Goal: Find specific page/section: Find specific page/section

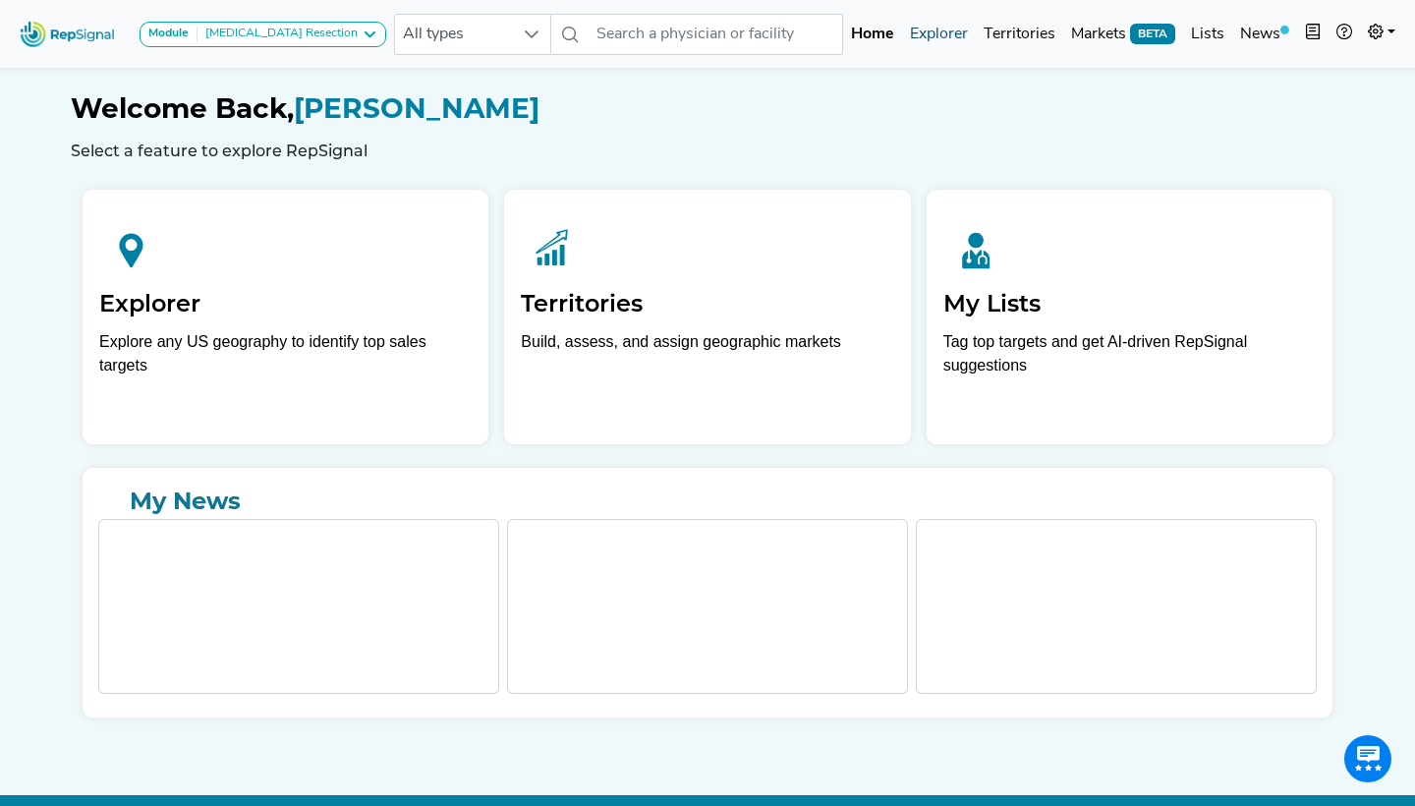
click at [936, 23] on link "Explorer" at bounding box center [939, 34] width 74 height 39
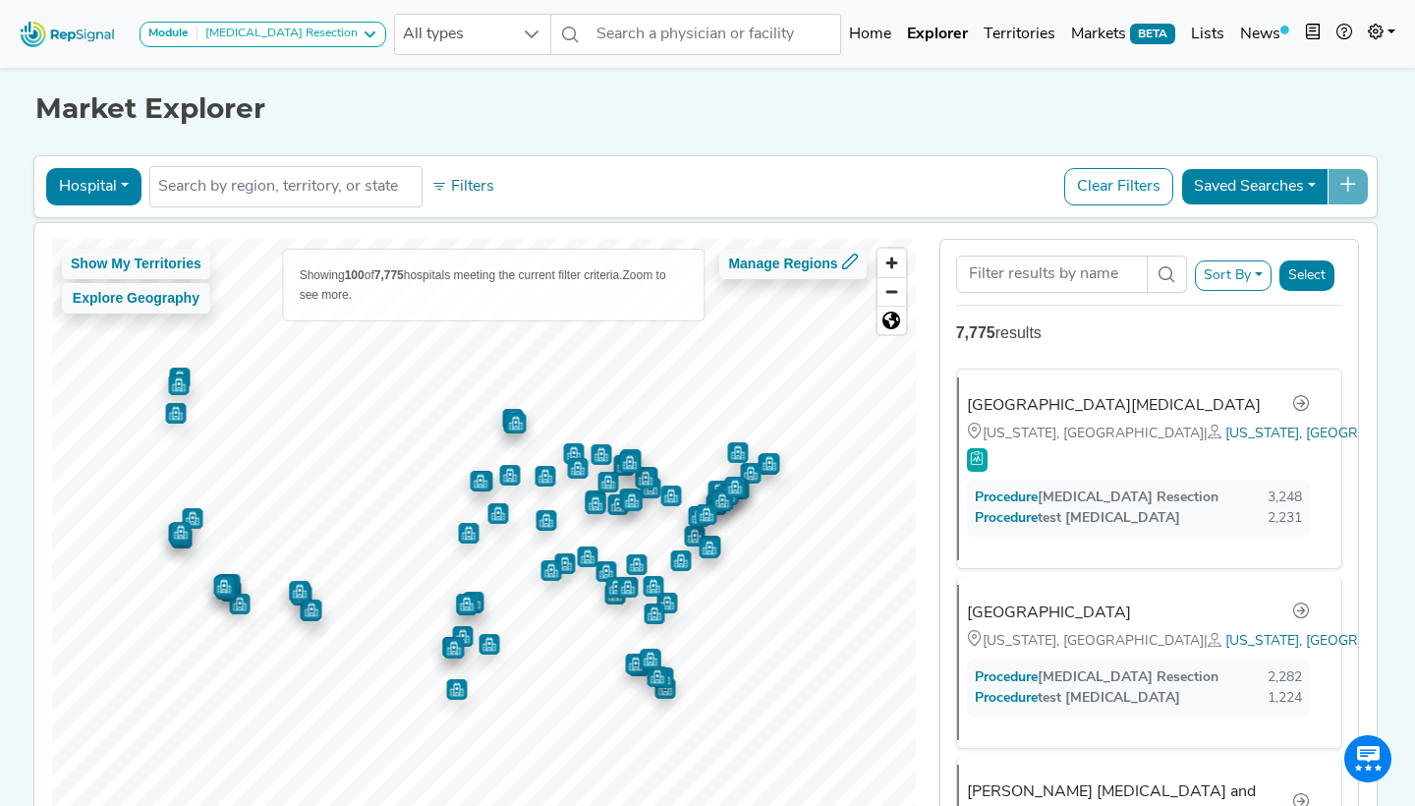
click at [82, 196] on button "Hospital" at bounding box center [93, 186] width 95 height 37
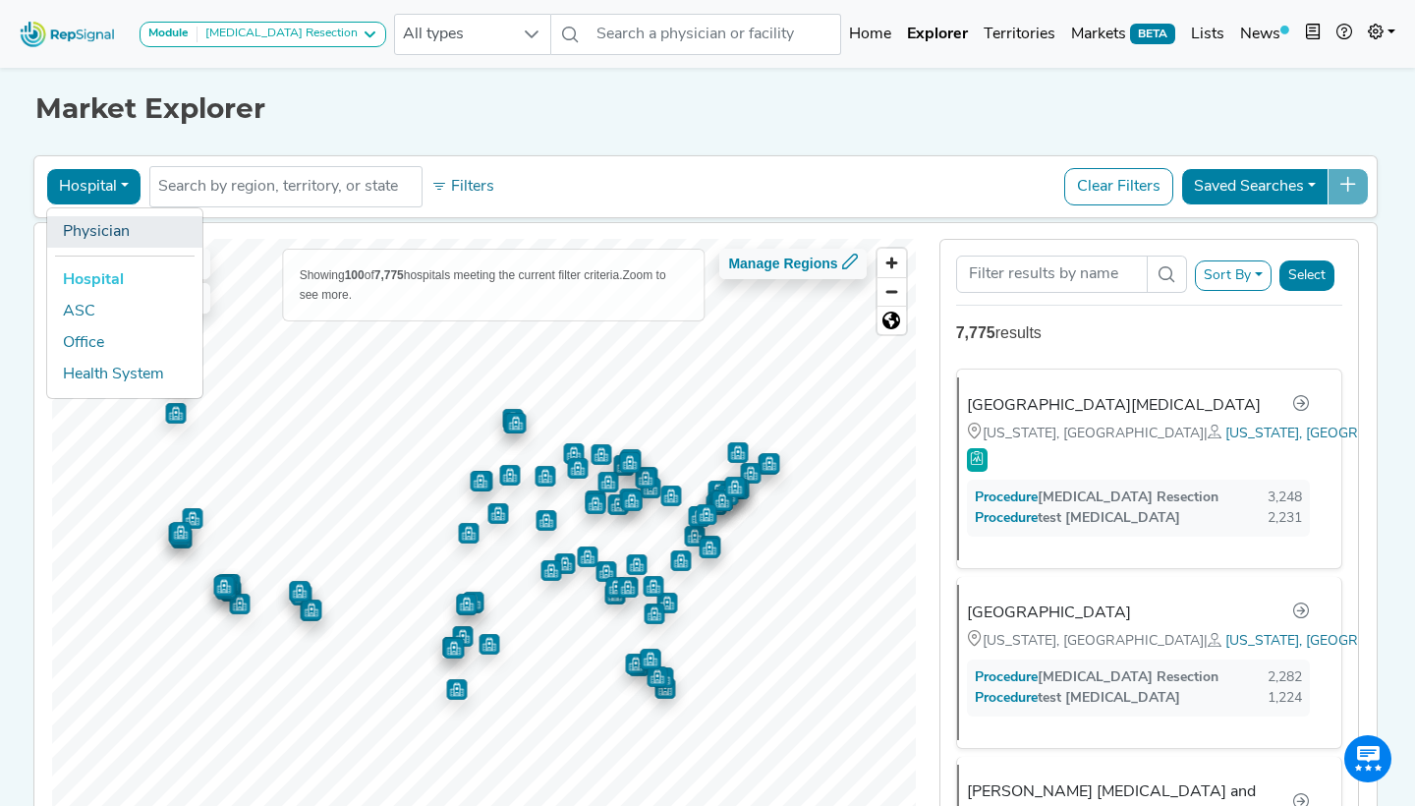
click at [108, 243] on link "Physician" at bounding box center [124, 231] width 155 height 31
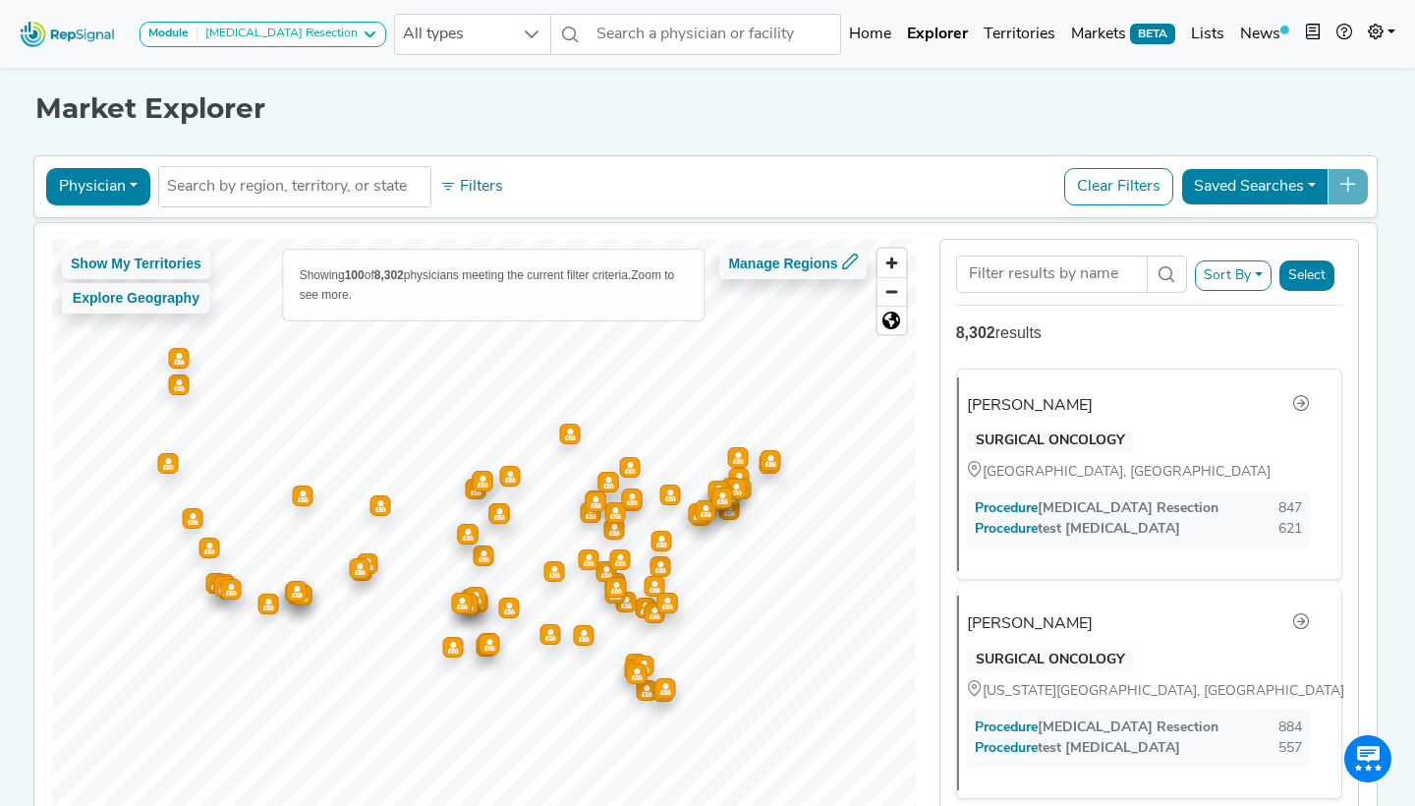
click at [84, 204] on div "Physician Physician Hospital ASC Office Health System No results found Filters …" at bounding box center [705, 186] width 1327 height 45
click at [76, 192] on button "Physician" at bounding box center [98, 186] width 104 height 37
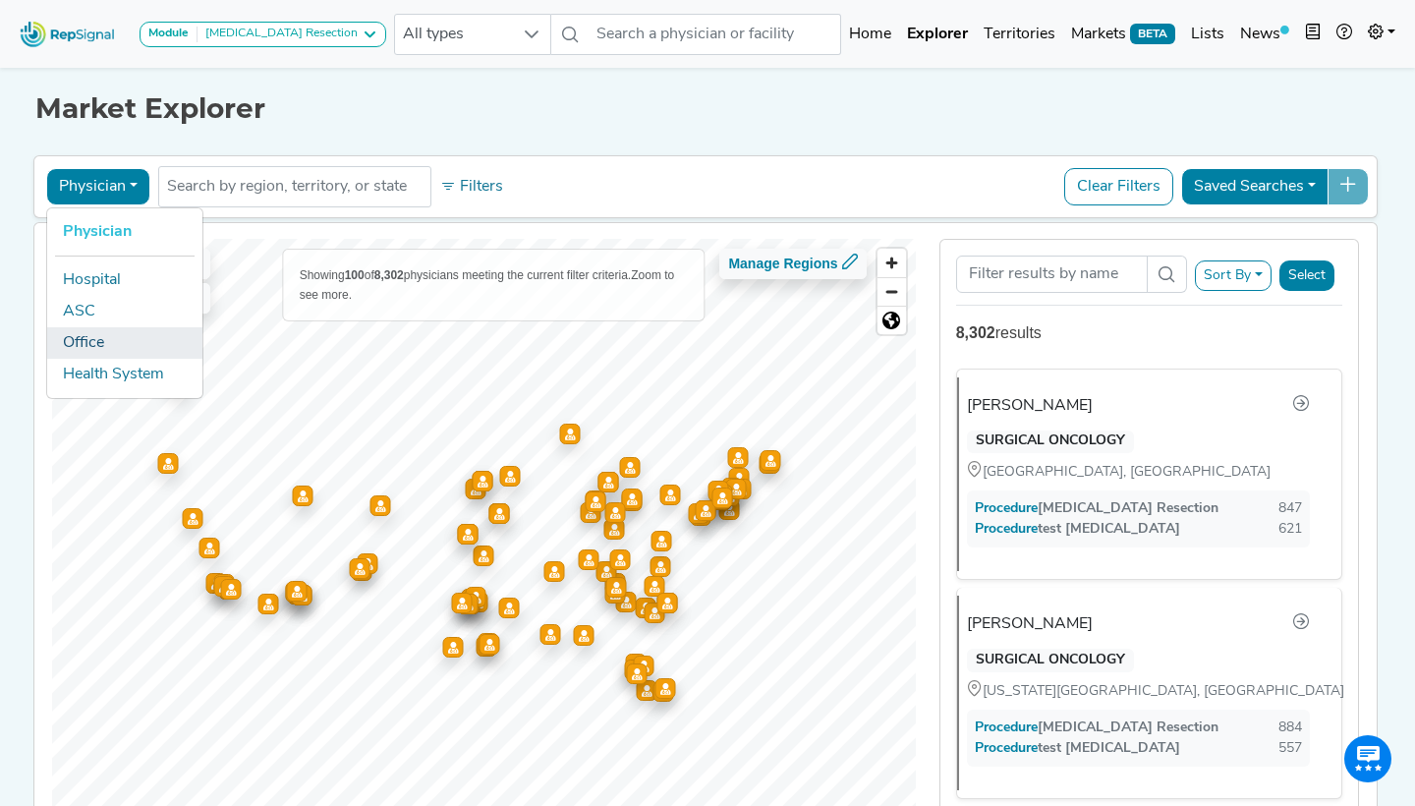
click at [84, 347] on link "Office" at bounding box center [124, 342] width 155 height 31
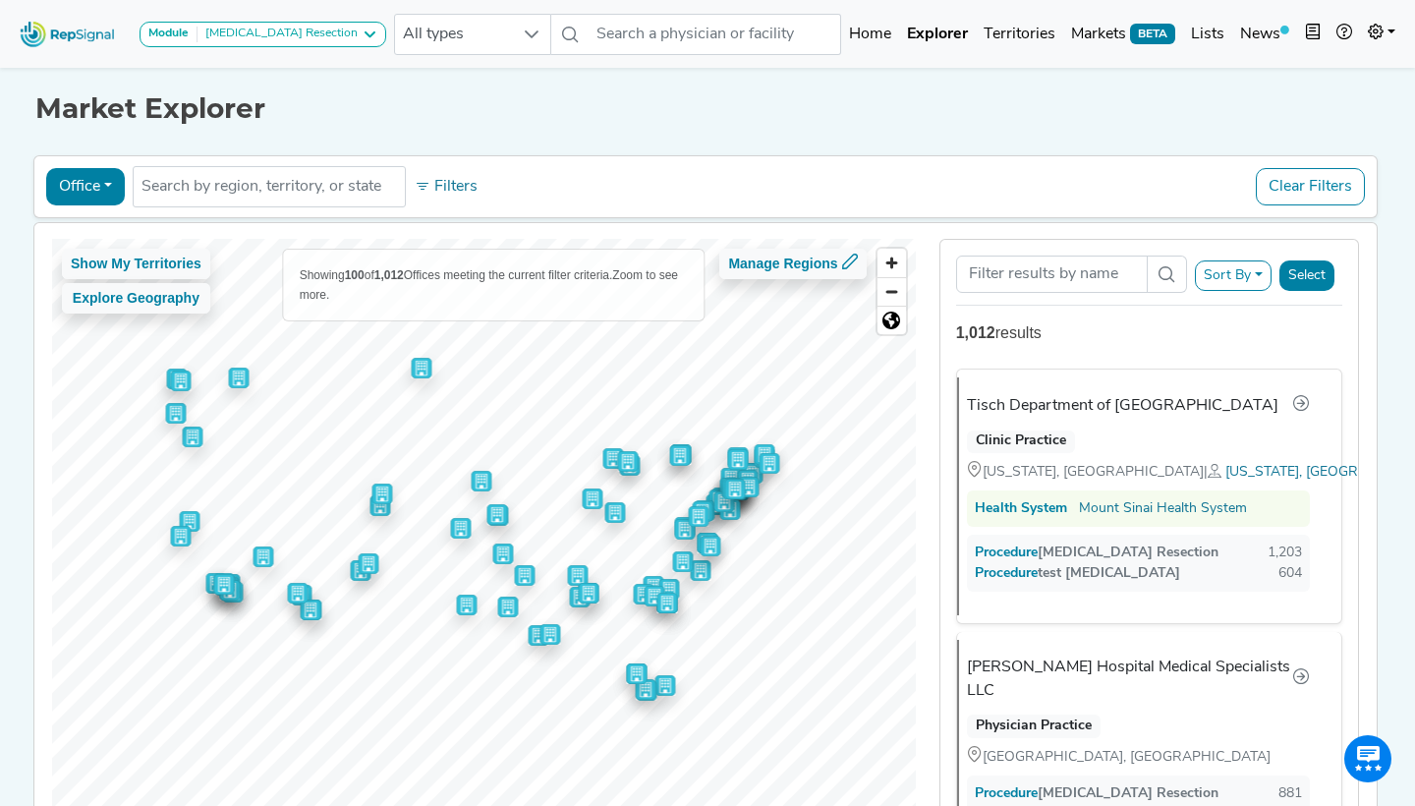
click at [263, 36] on div "Breast Cancer Resection" at bounding box center [278, 35] width 160 height 16
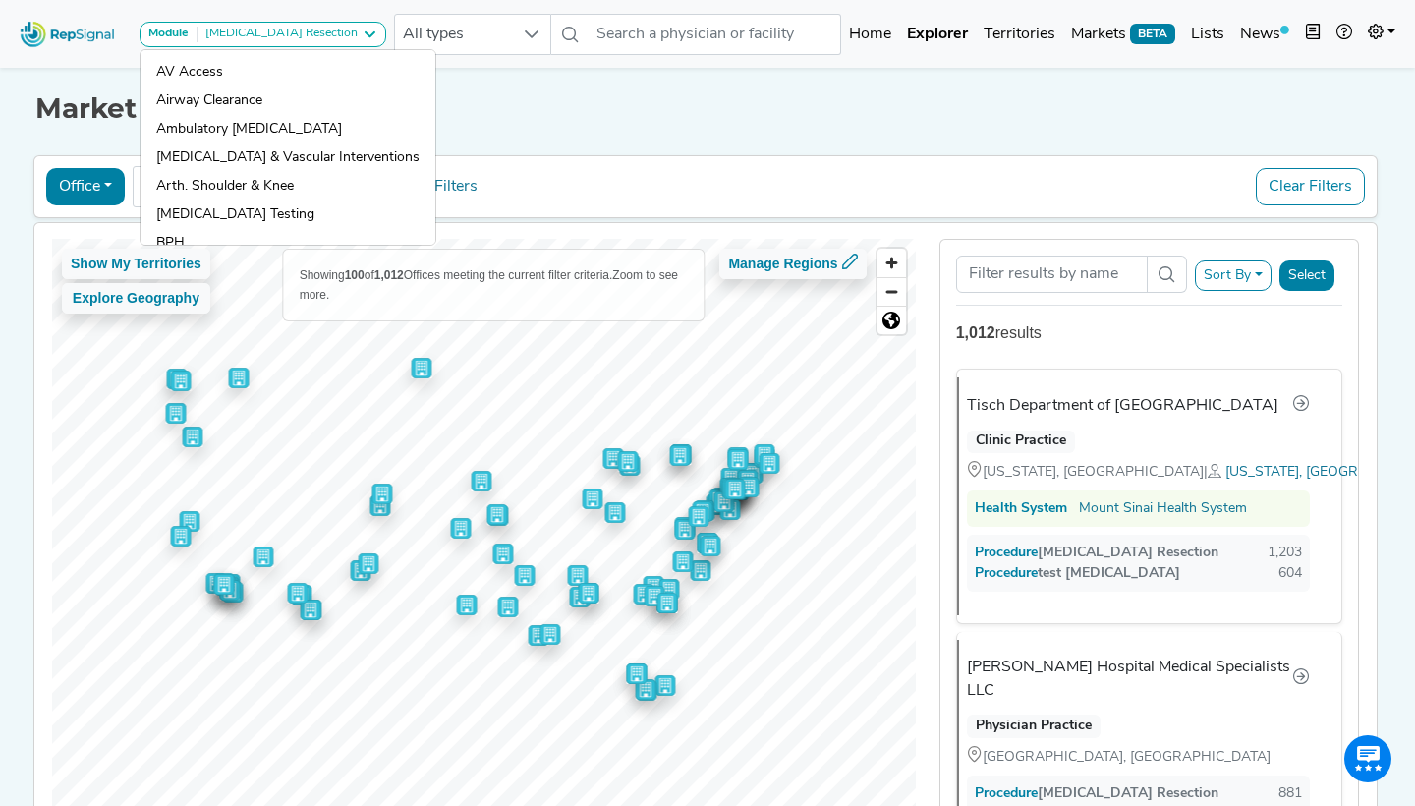
click at [662, 107] on h1 "Market Explorer" at bounding box center [707, 108] width 1344 height 33
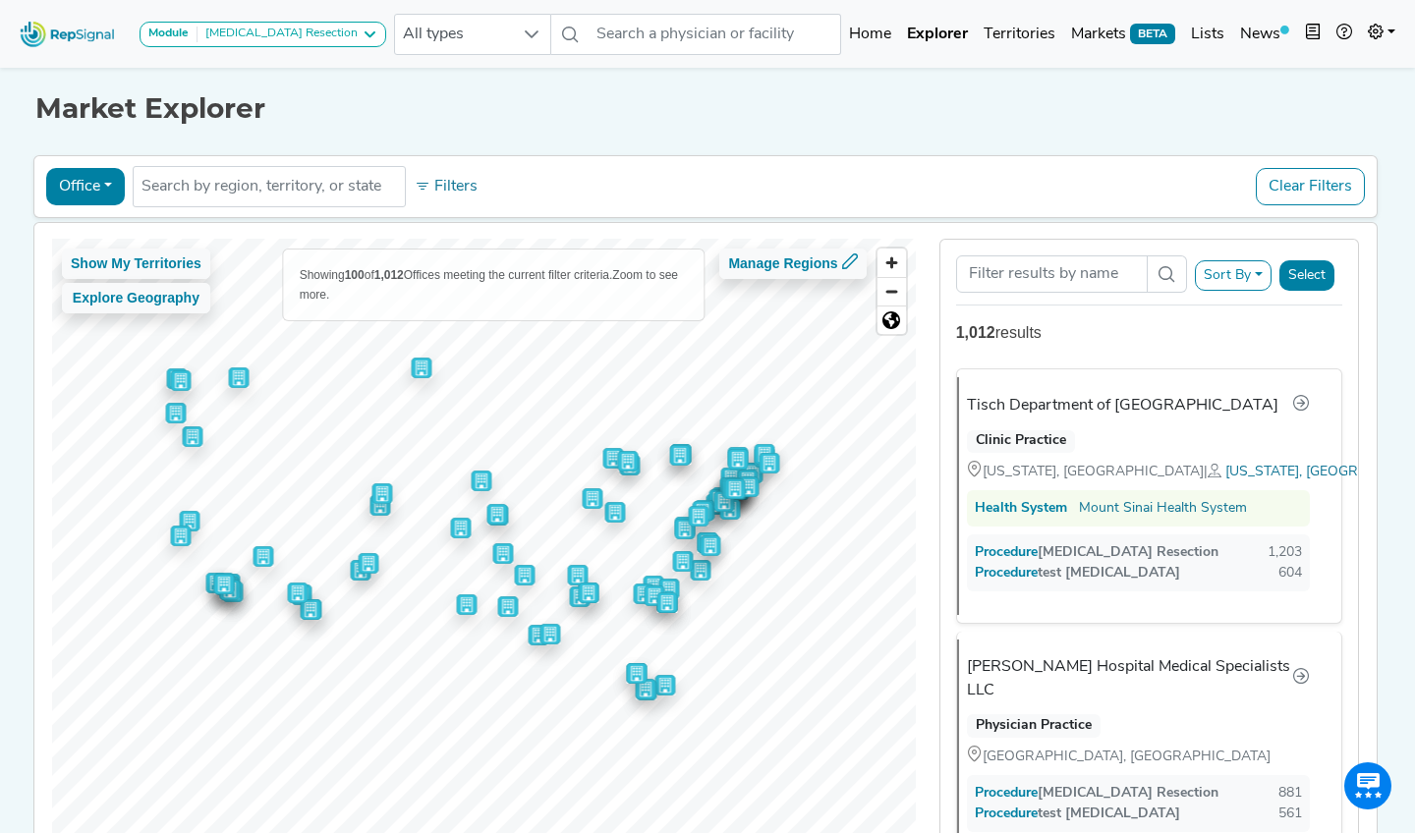
click at [319, 35] on div "Breast Cancer Resection" at bounding box center [278, 35] width 160 height 16
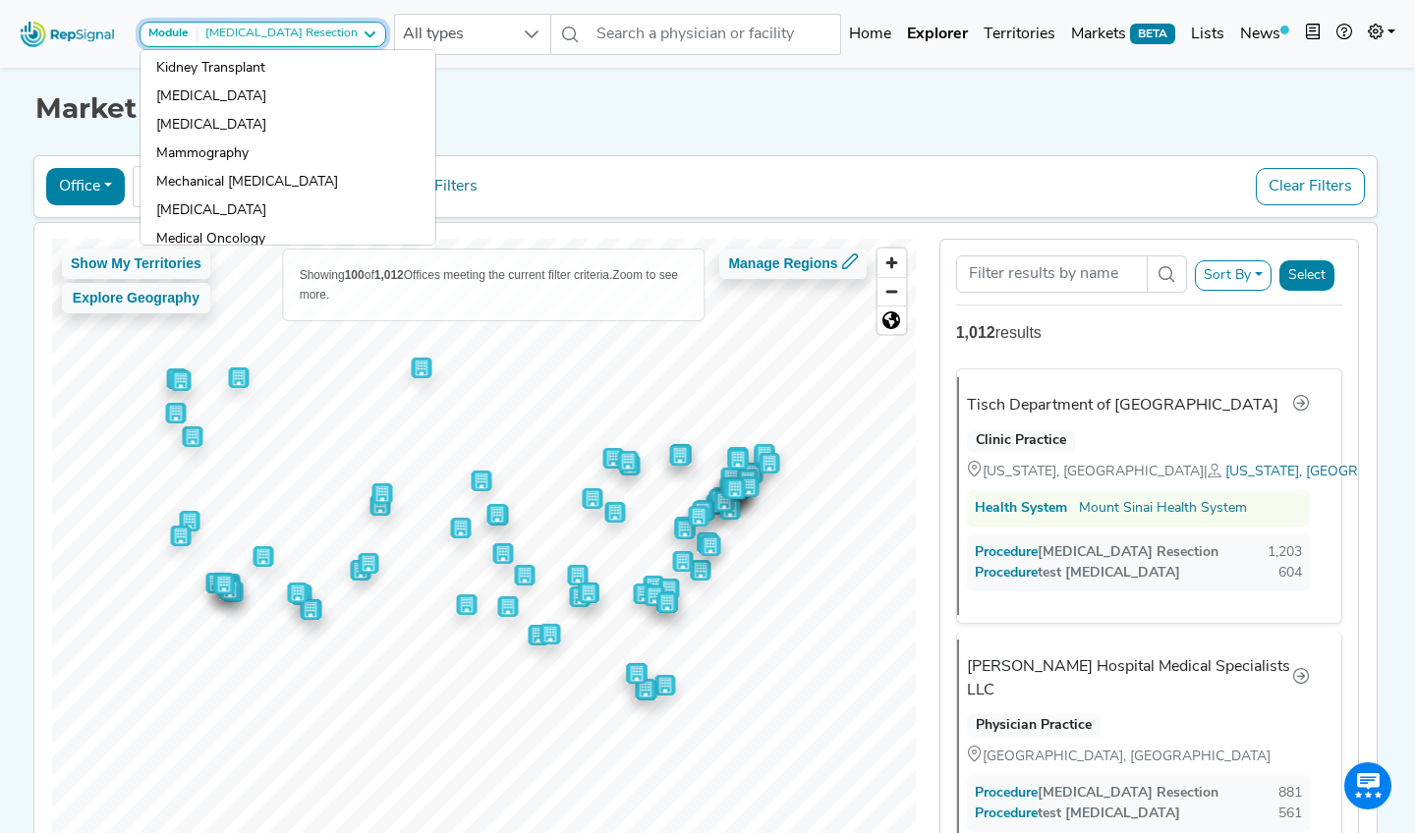
scroll to position [1753, 0]
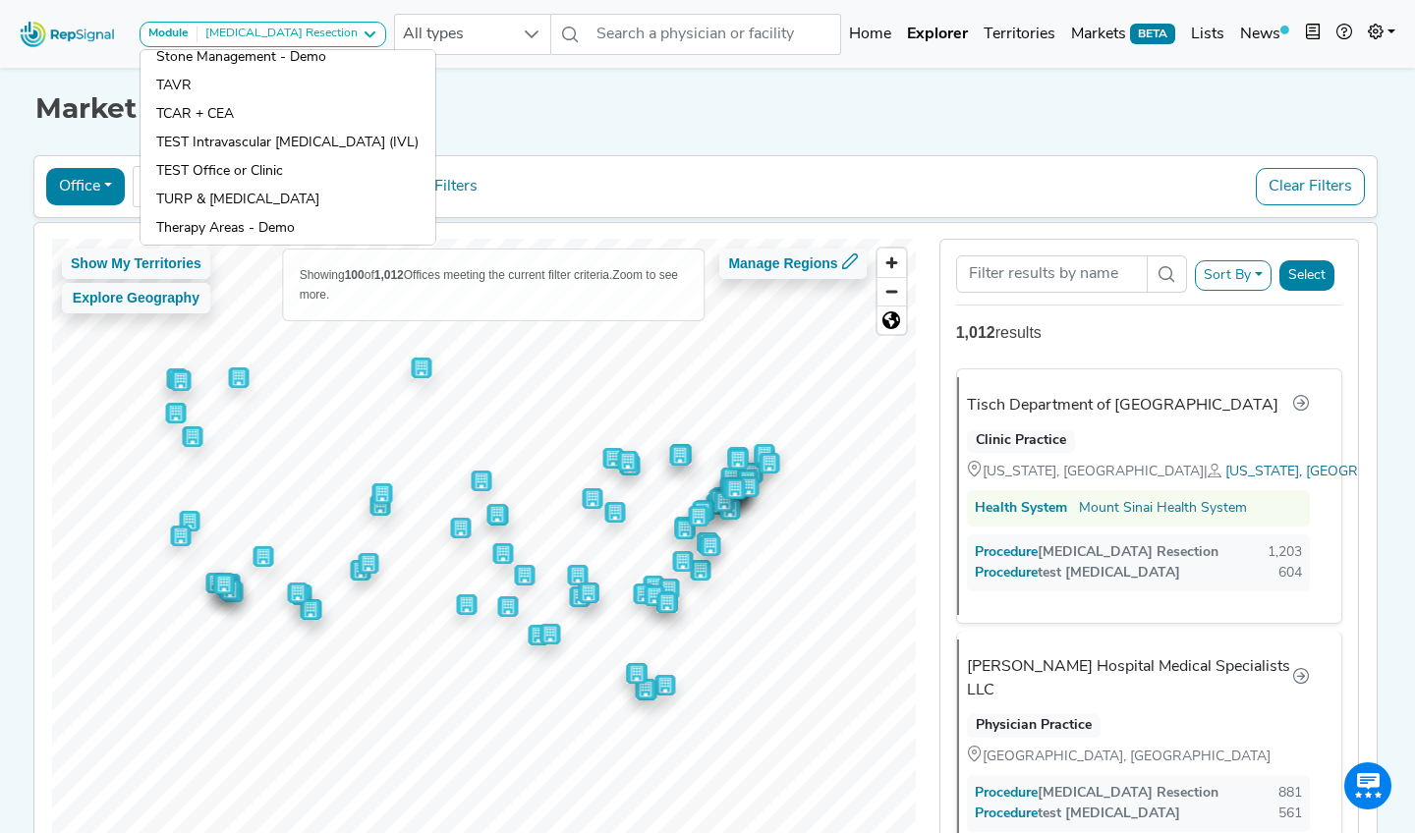
click at [822, 137] on div "Market Explorer Office Physician Hospital ASC Office Health System No results f…" at bounding box center [707, 472] width 1297 height 818
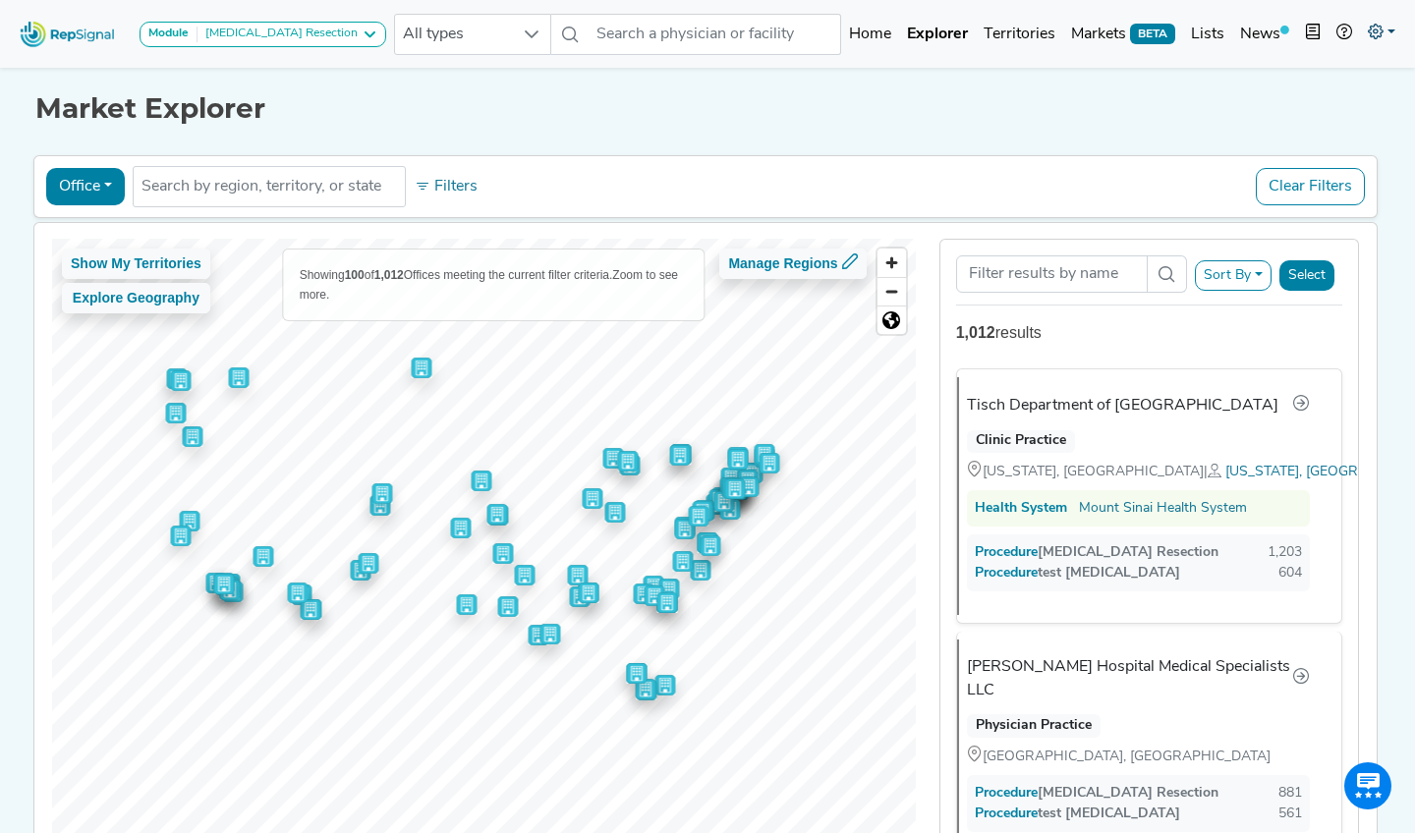
click at [1384, 17] on link at bounding box center [1381, 34] width 43 height 39
click at [1290, 119] on link "Admin" at bounding box center [1324, 123] width 155 height 39
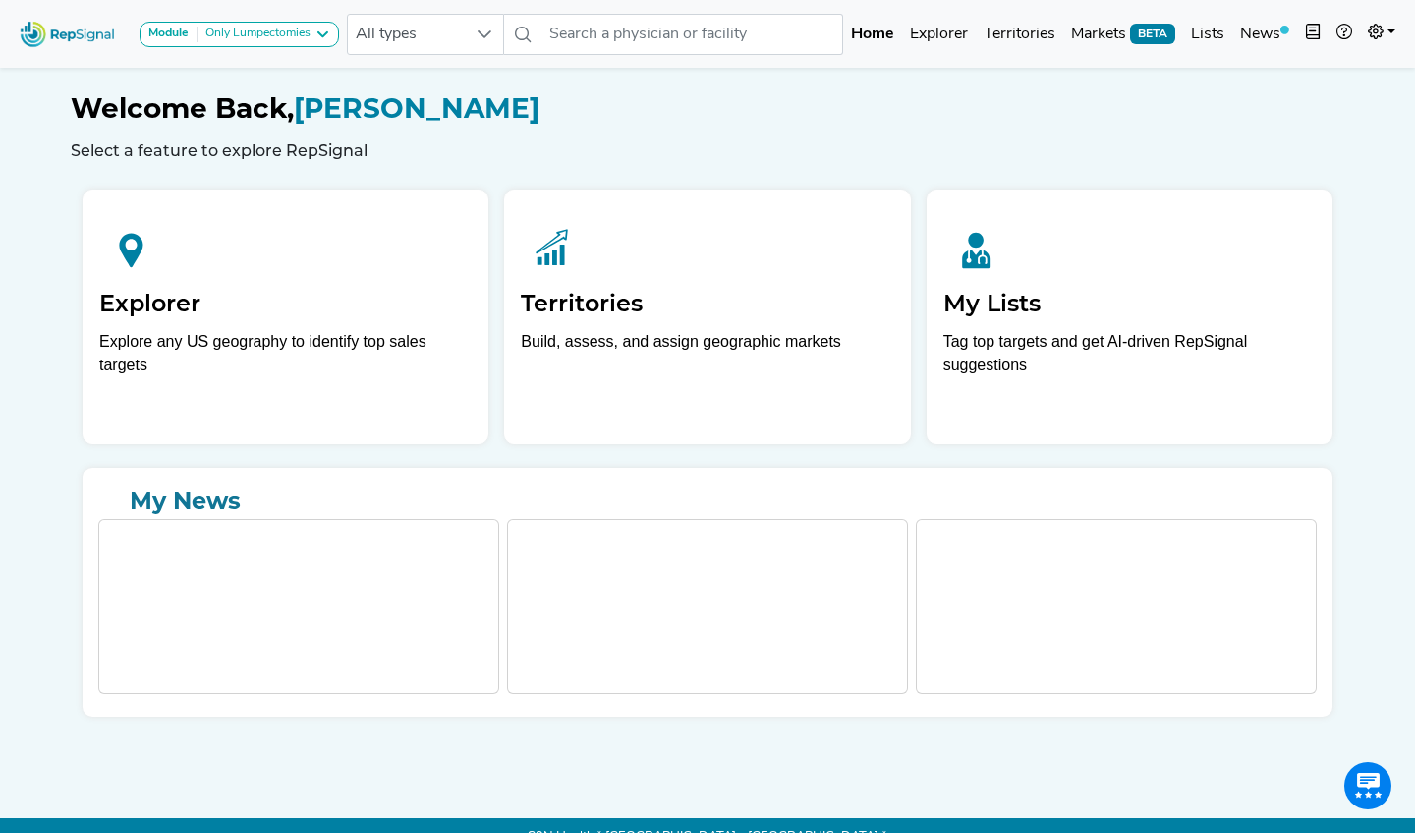
click at [309, 34] on div "Only Lumpectomies" at bounding box center [254, 35] width 113 height 16
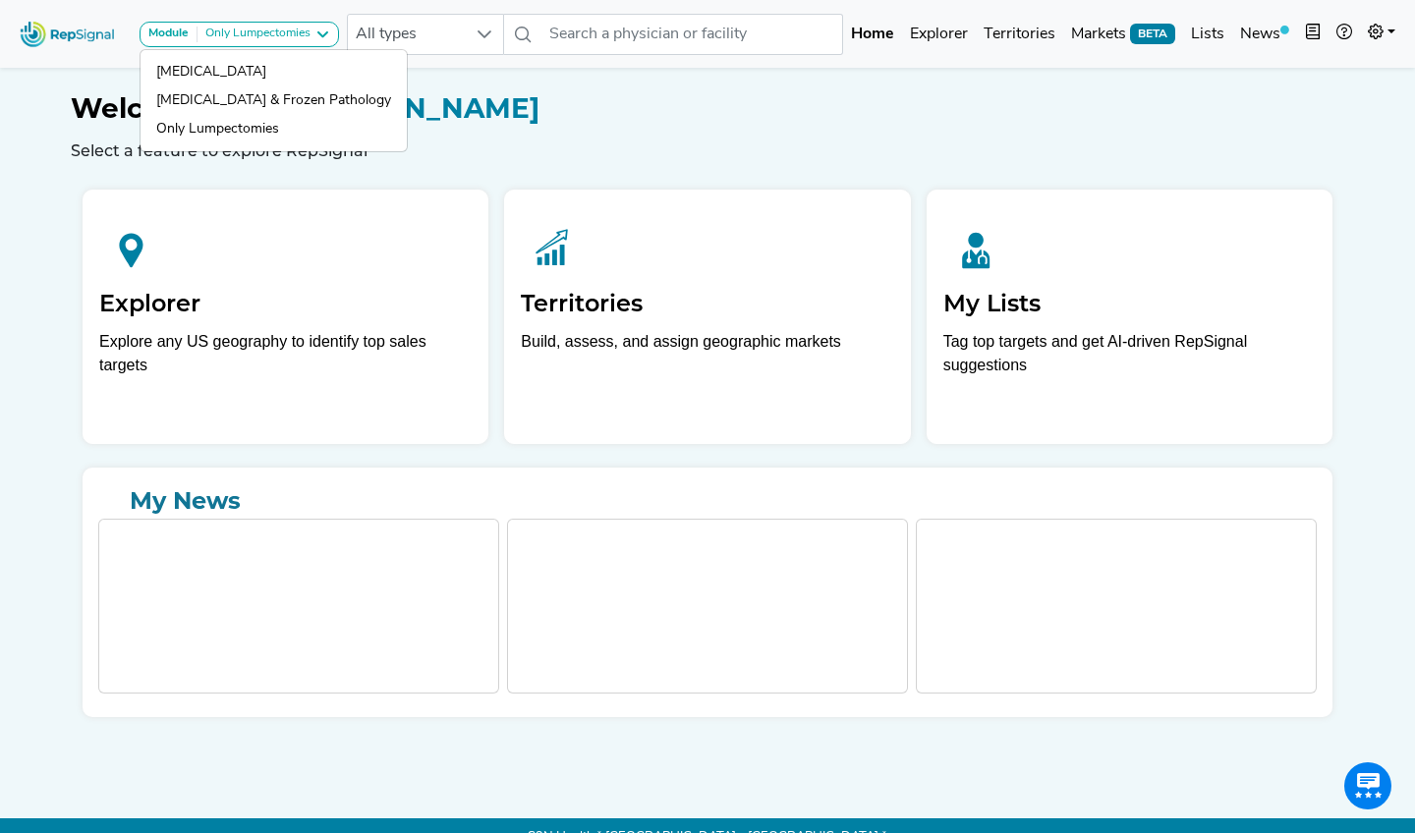
click at [802, 143] on h6 "Select a feature to explore RepSignal" at bounding box center [708, 151] width 1274 height 19
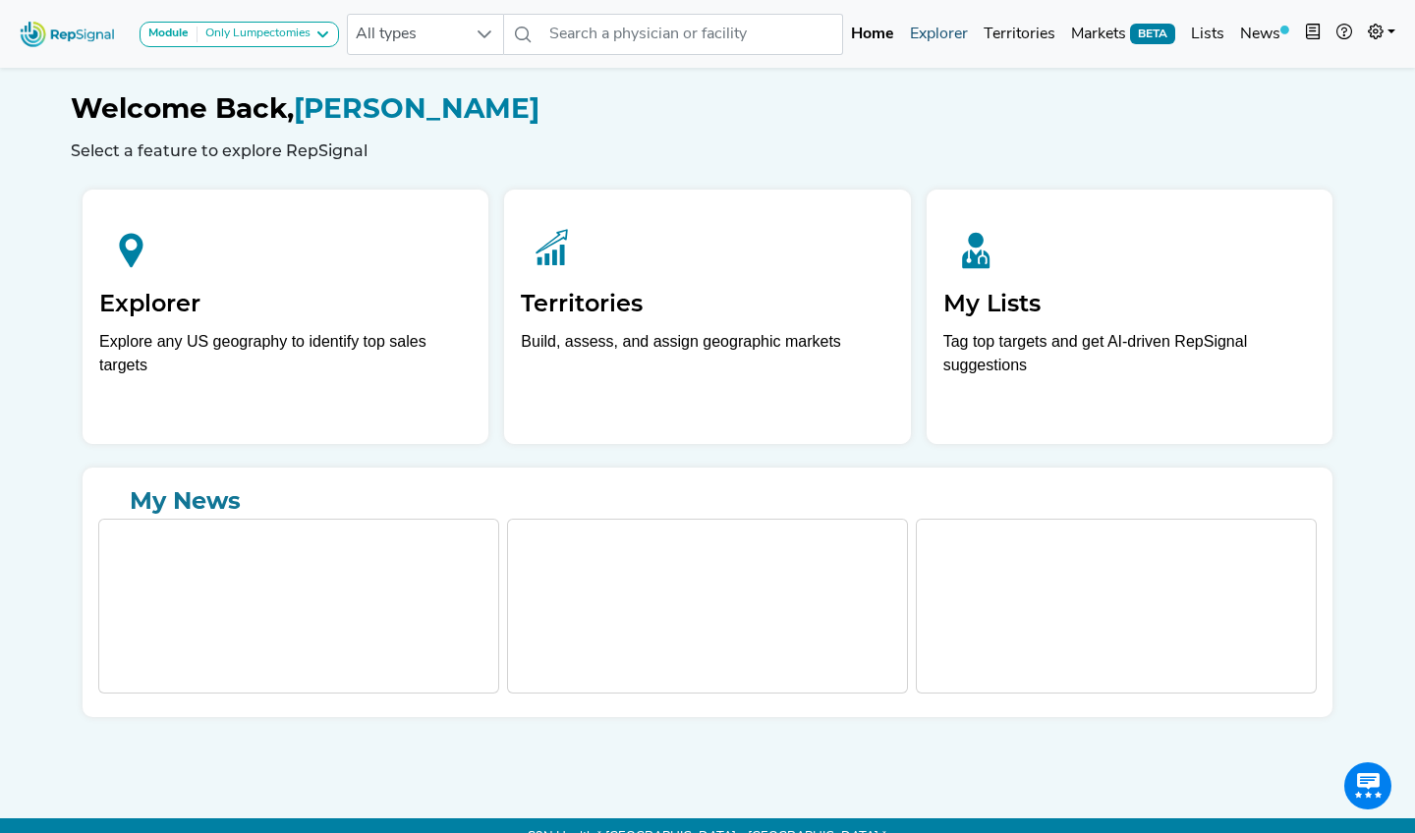
click at [945, 38] on link "Explorer" at bounding box center [939, 34] width 74 height 39
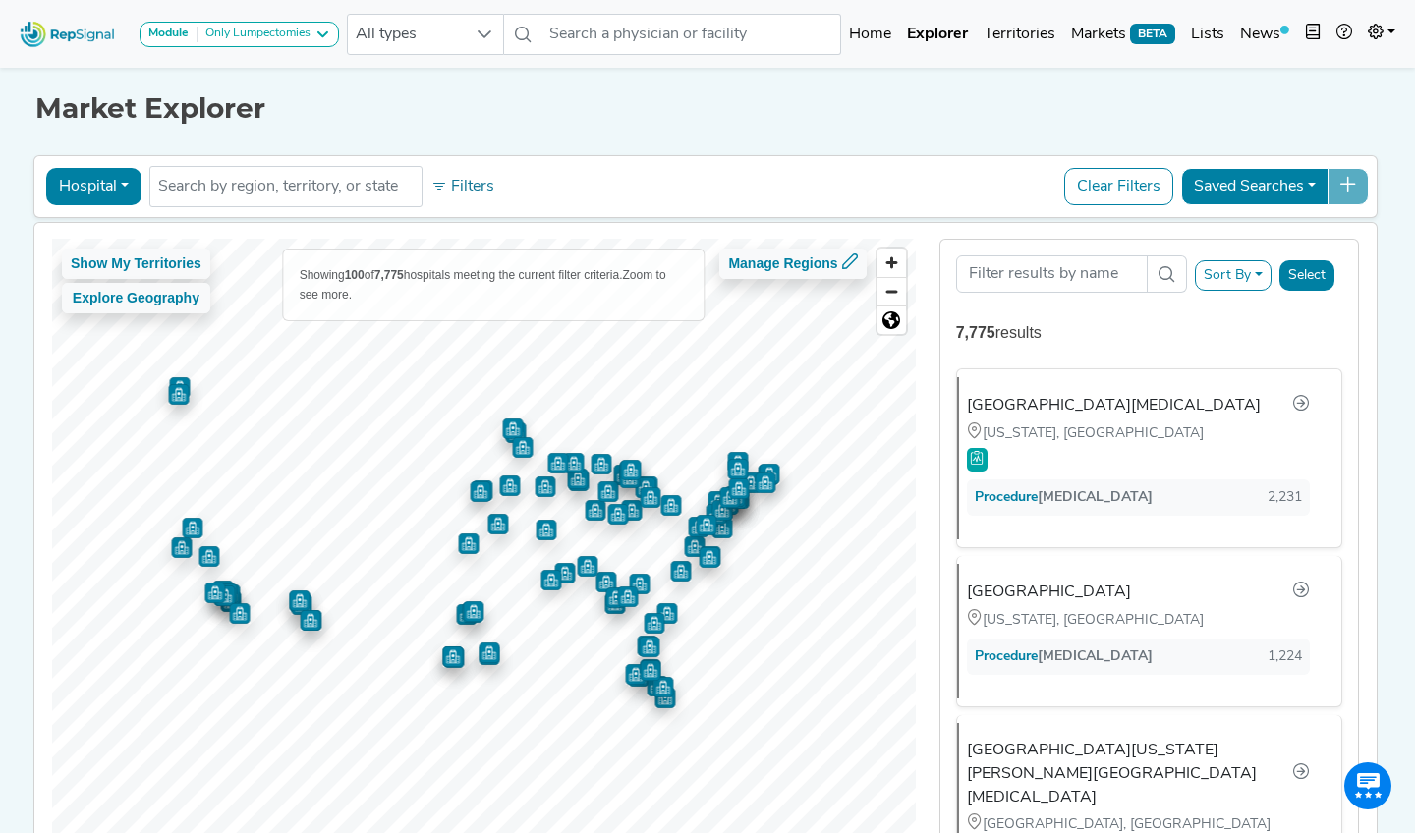
click at [225, 31] on div "Only Lumpectomies" at bounding box center [254, 35] width 113 height 16
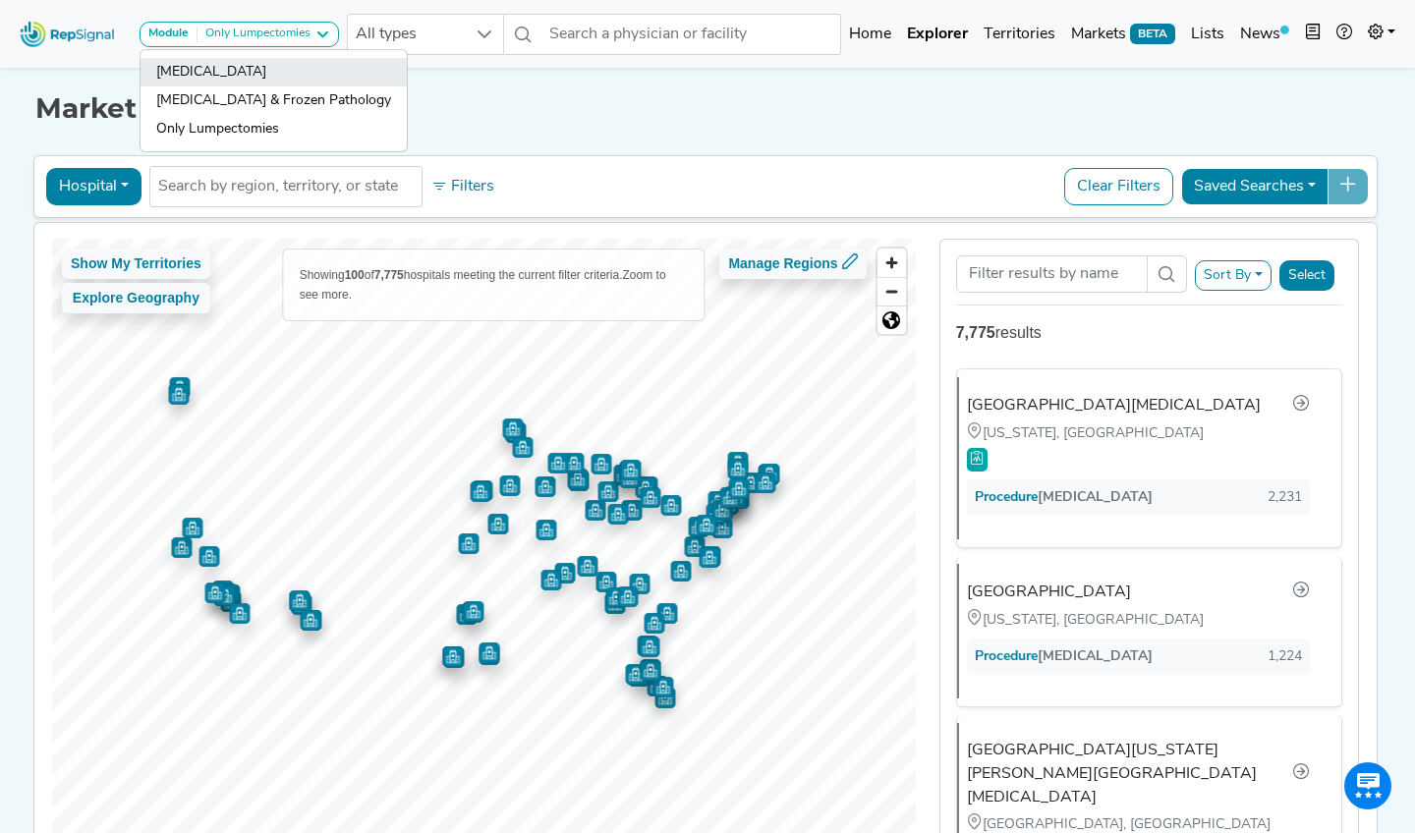
click at [181, 86] on link "[MEDICAL_DATA]" at bounding box center [274, 100] width 266 height 28
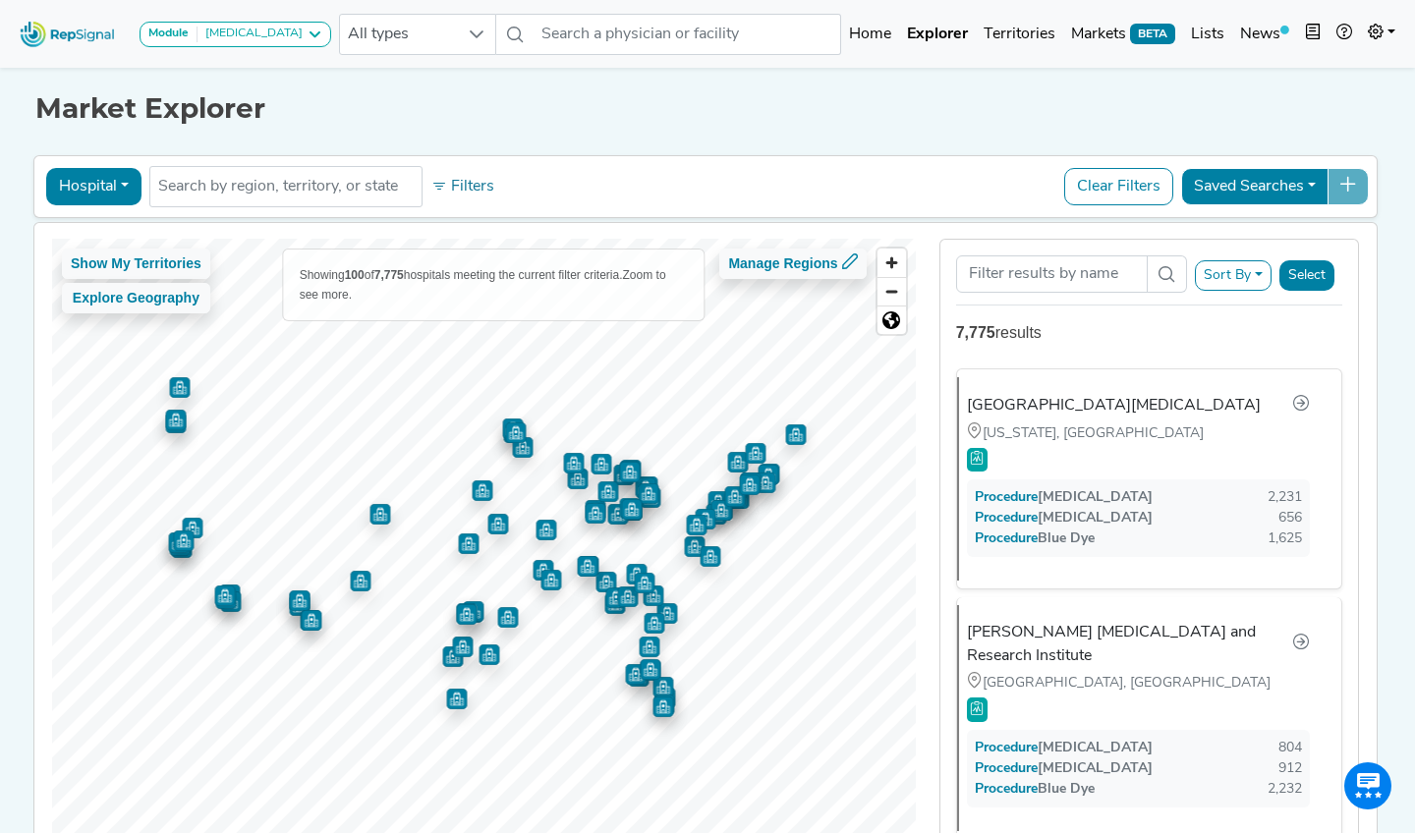
click at [101, 190] on button "Hospital" at bounding box center [93, 186] width 95 height 37
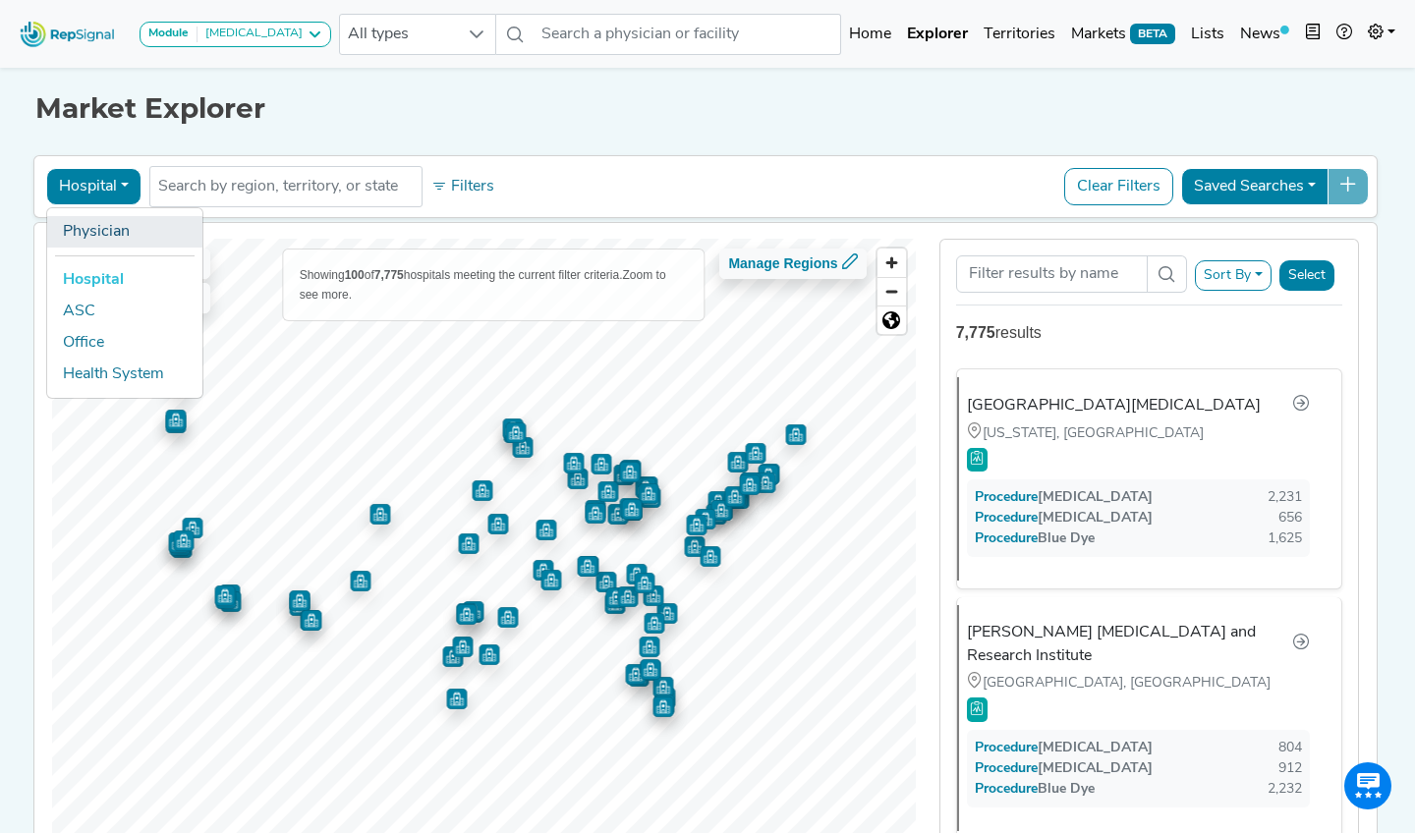
click at [101, 237] on link "Physician" at bounding box center [124, 231] width 155 height 31
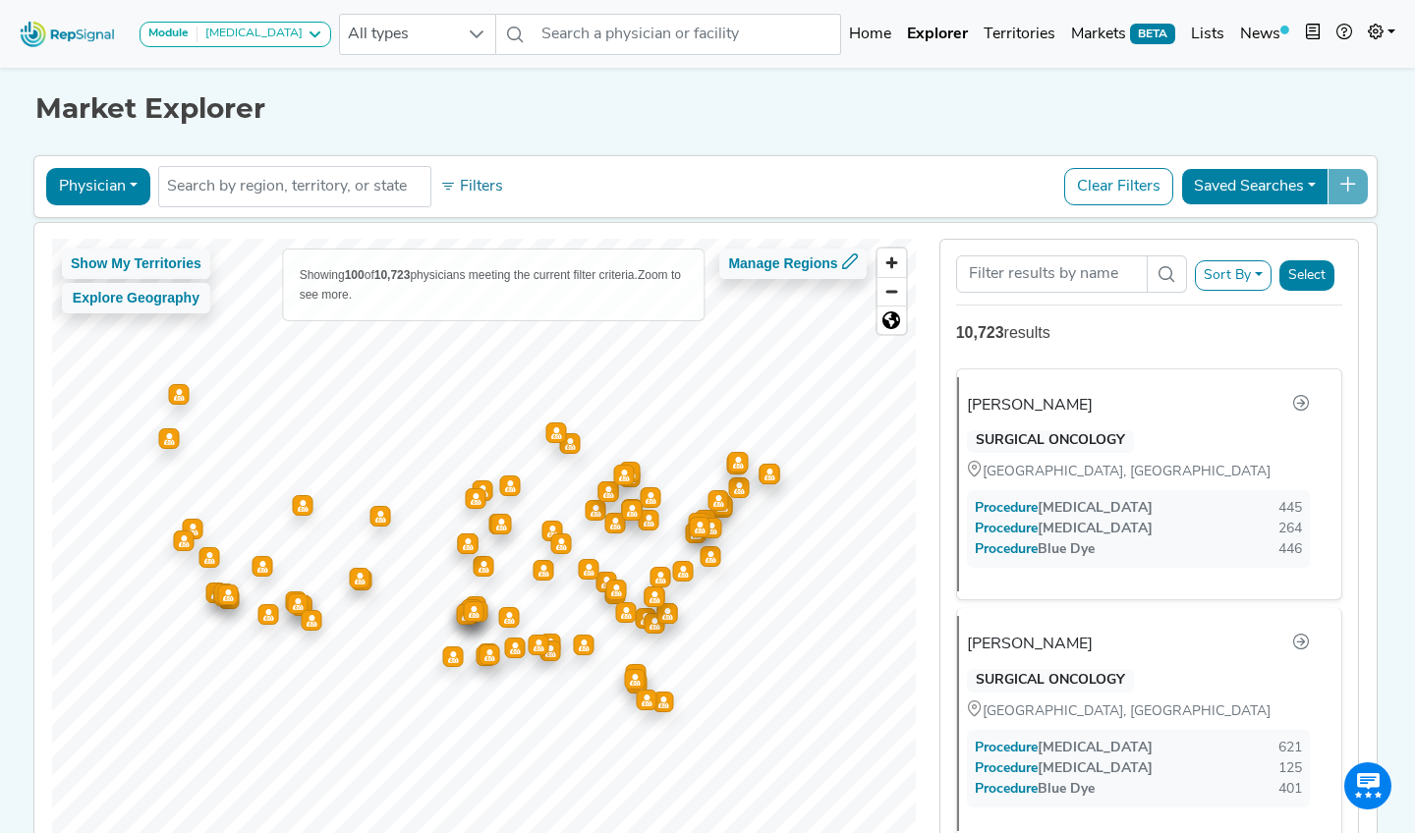
click at [90, 179] on button "Physician" at bounding box center [98, 186] width 104 height 37
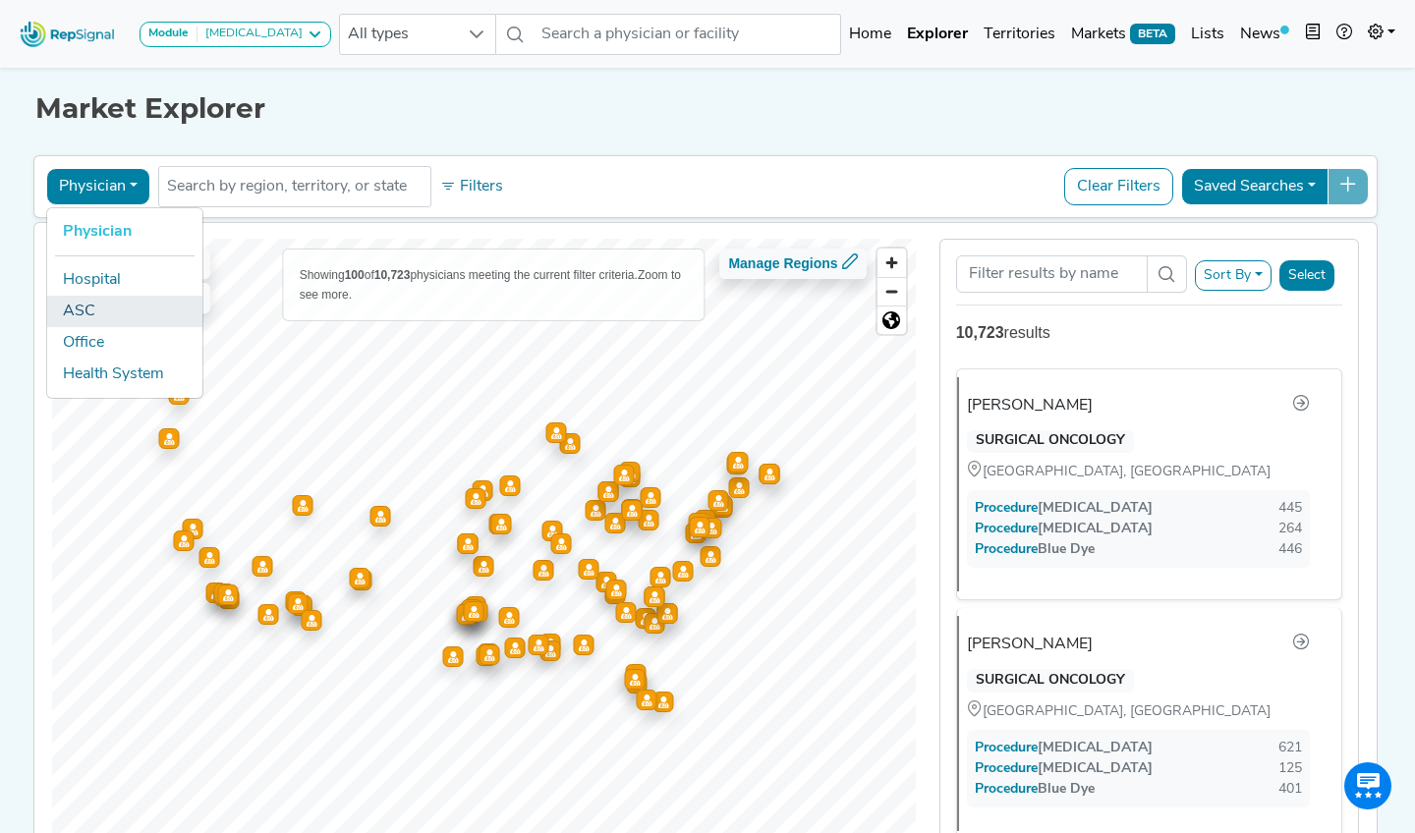
click at [90, 313] on link "ASC" at bounding box center [124, 311] width 155 height 31
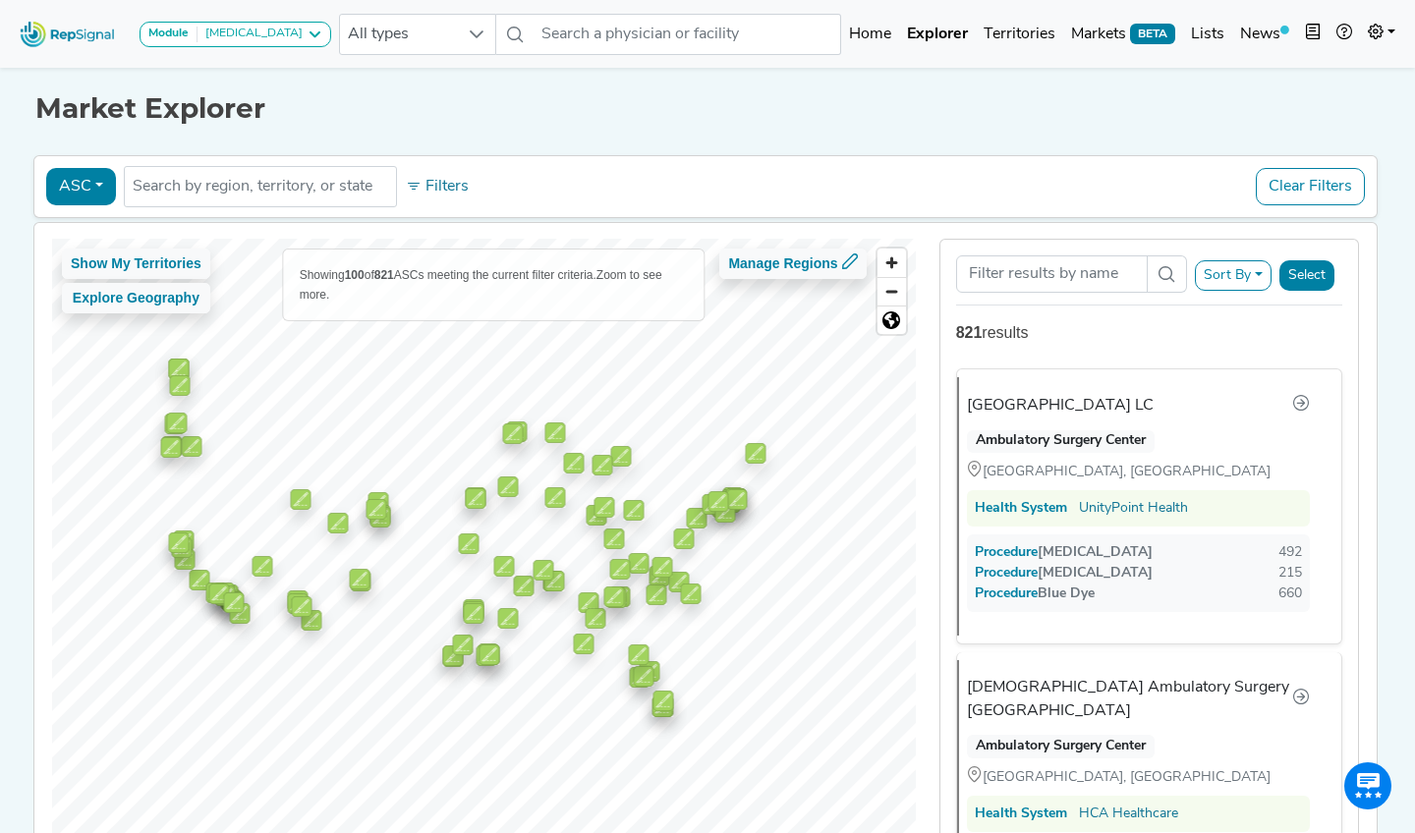
click at [101, 199] on button "ASC" at bounding box center [81, 186] width 70 height 37
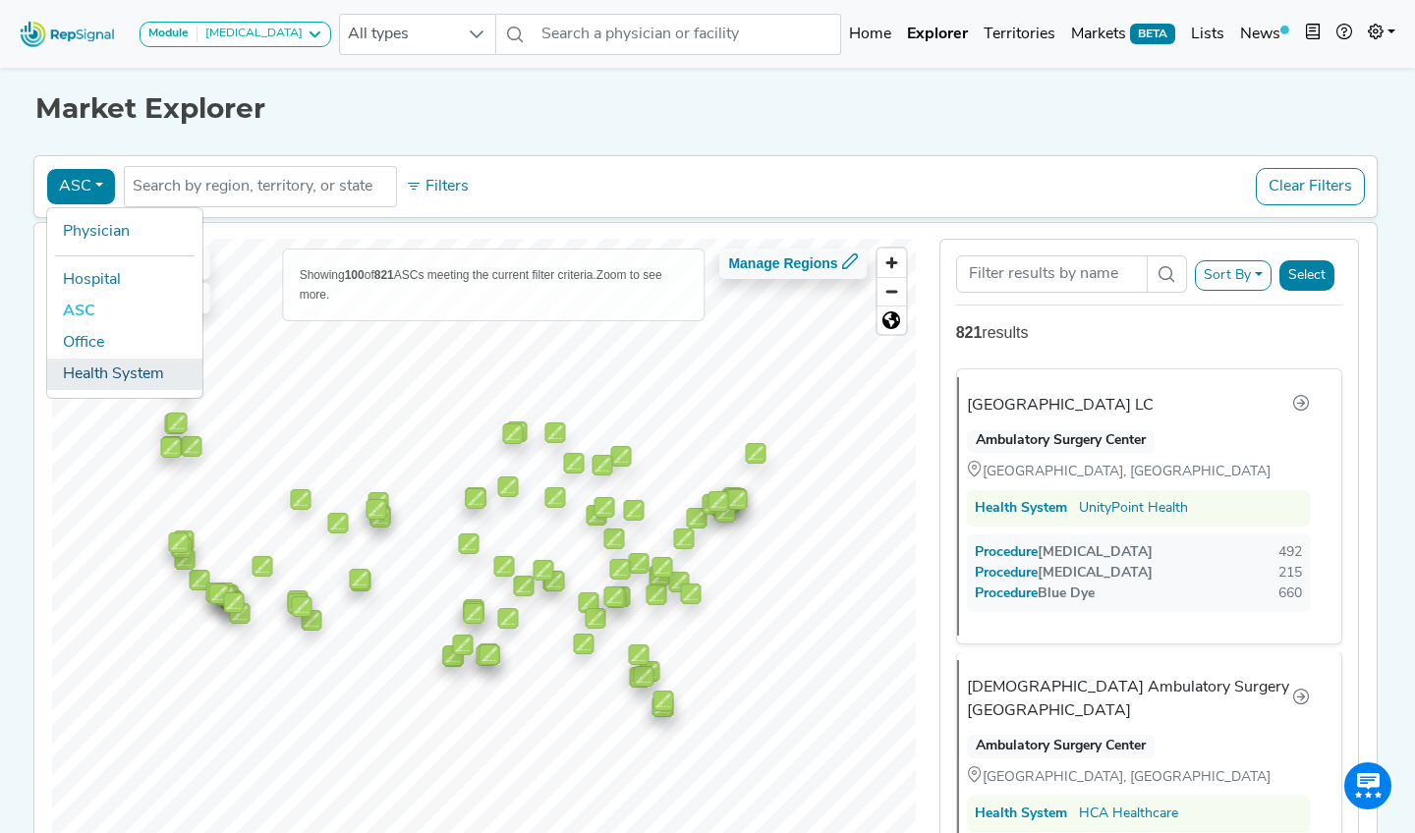
click at [90, 367] on link "Health System" at bounding box center [124, 374] width 155 height 31
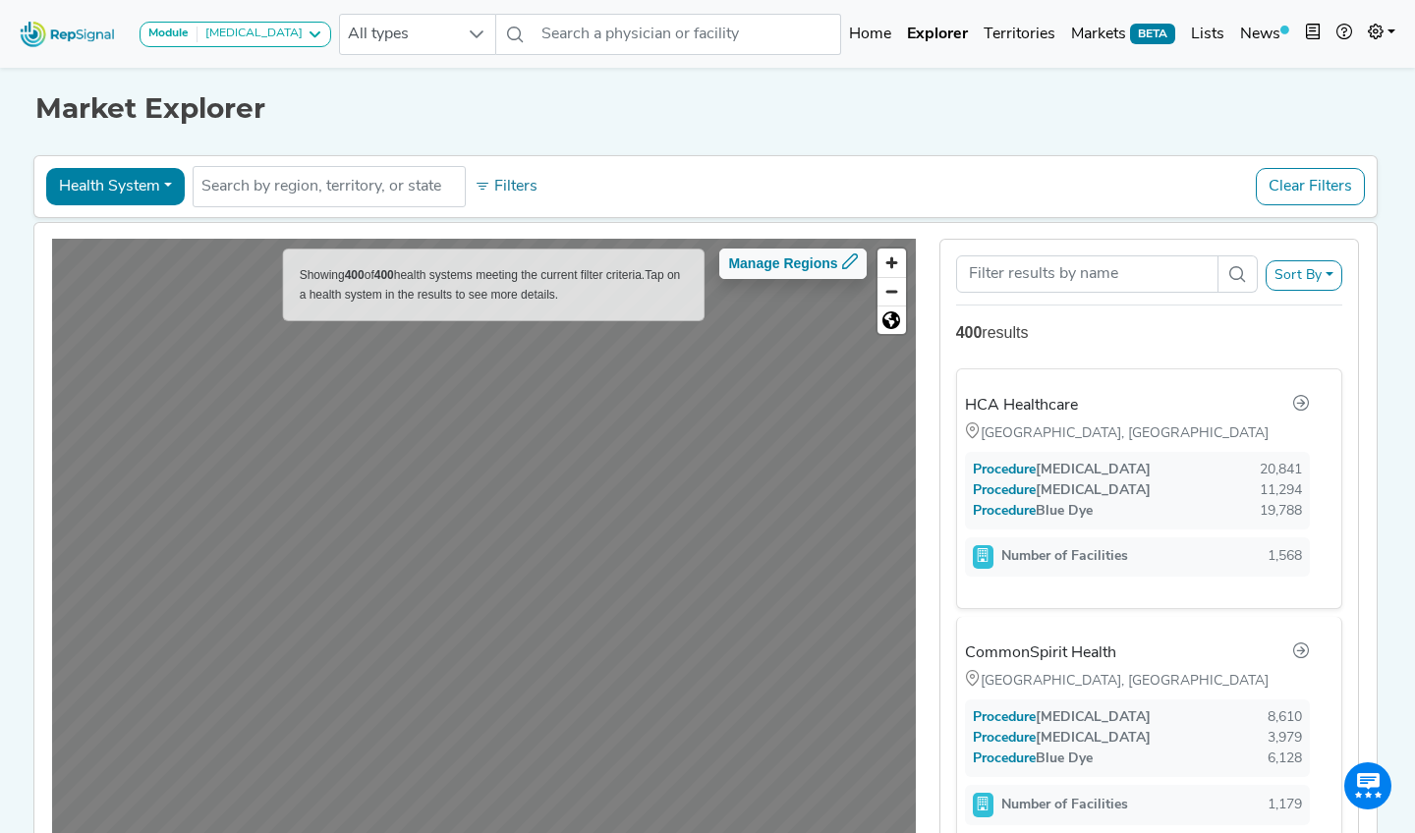
click at [151, 186] on button "Health System" at bounding box center [115, 186] width 139 height 37
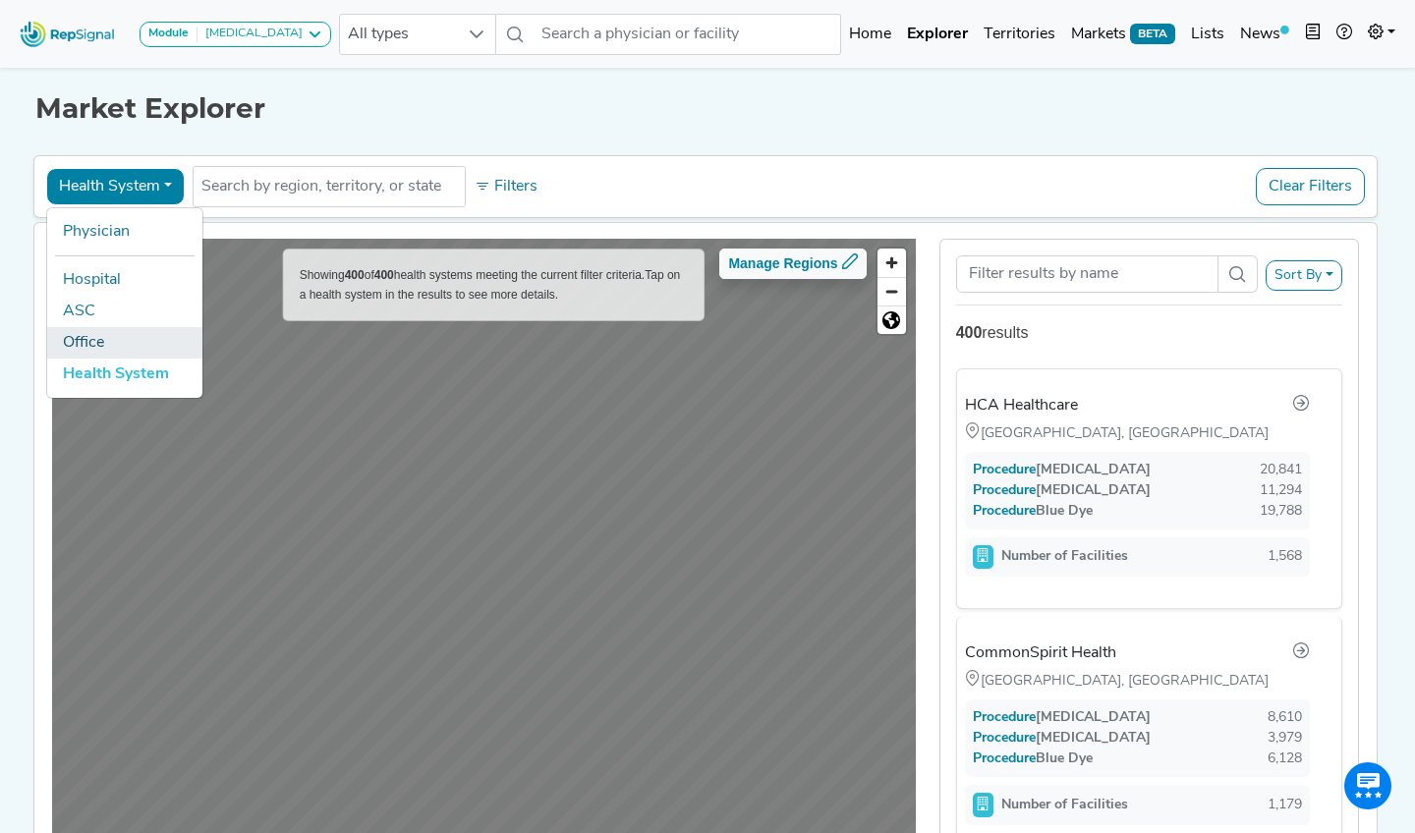
click at [118, 336] on link "Office" at bounding box center [124, 342] width 155 height 31
